Goal: Information Seeking & Learning: Learn about a topic

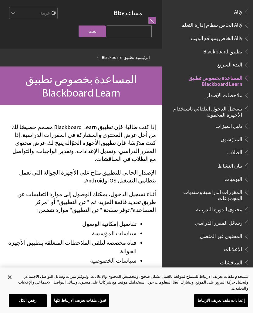
scroll to position [63, 0]
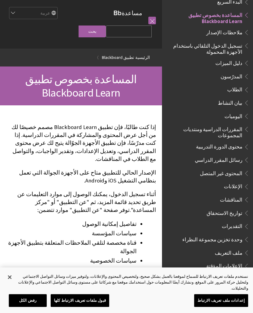
click at [234, 48] on span "تسجيل الدخول التلقائي باستخدام الأجهزة المحمولة" at bounding box center [205, 48] width 73 height 14
click at [233, 45] on span "تسجيل الدخول التلقائي باستخدام الأجهزة المحمولة" at bounding box center [205, 48] width 73 height 14
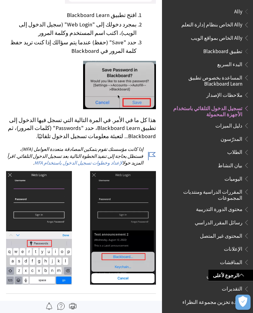
scroll to position [384, 0]
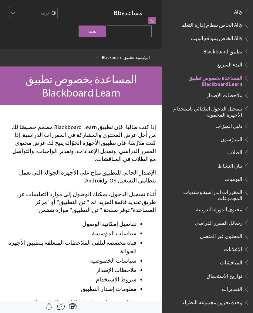
click at [233, 53] on span "تطبيق Blackboard" at bounding box center [223, 50] width 39 height 8
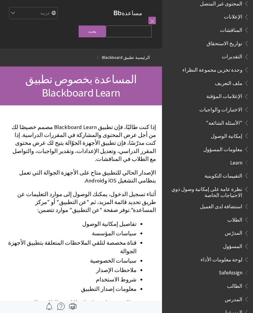
scroll to position [232, 0]
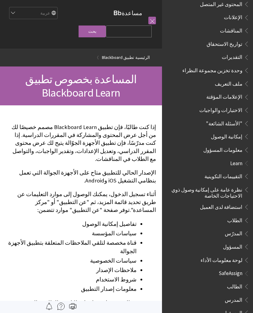
click at [241, 282] on span "الطالب" at bounding box center [234, 286] width 15 height 8
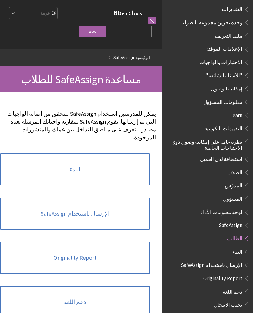
click at [142, 33] on input "Search Query" at bounding box center [129, 32] width 46 height 12
type input "كلمة السر"
click at [105, 32] on input "بحث" at bounding box center [92, 32] width 27 height 12
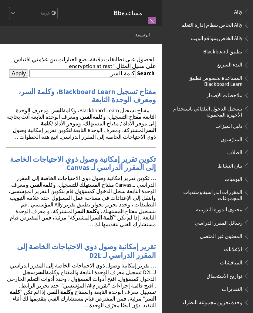
click at [40, 95] on link "مفتاح تسجيل Blackboard Learn، وكلمة السر، ومعرف الوحدة التابعة" at bounding box center [88, 96] width 138 height 18
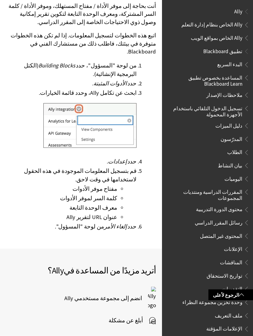
scroll to position [176, 0]
